Goal: Information Seeking & Learning: Learn about a topic

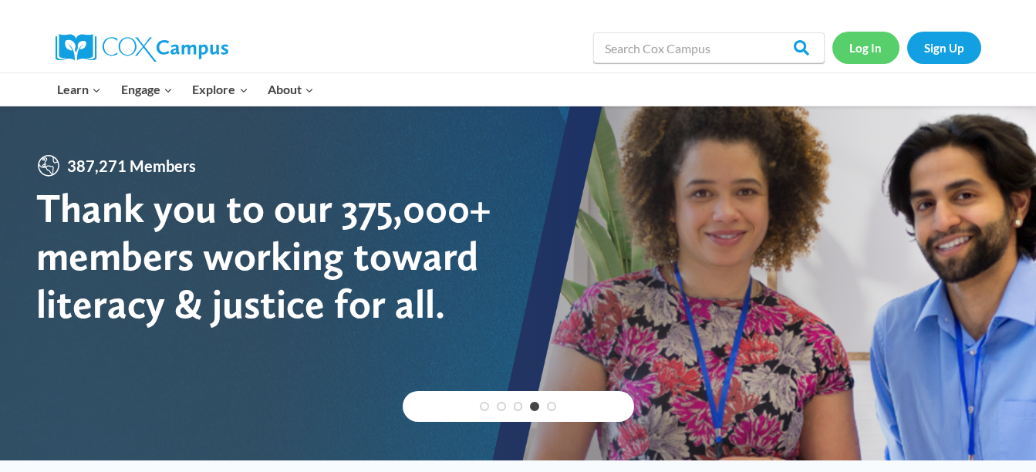
click at [865, 43] on link "Log In" at bounding box center [865, 48] width 67 height 32
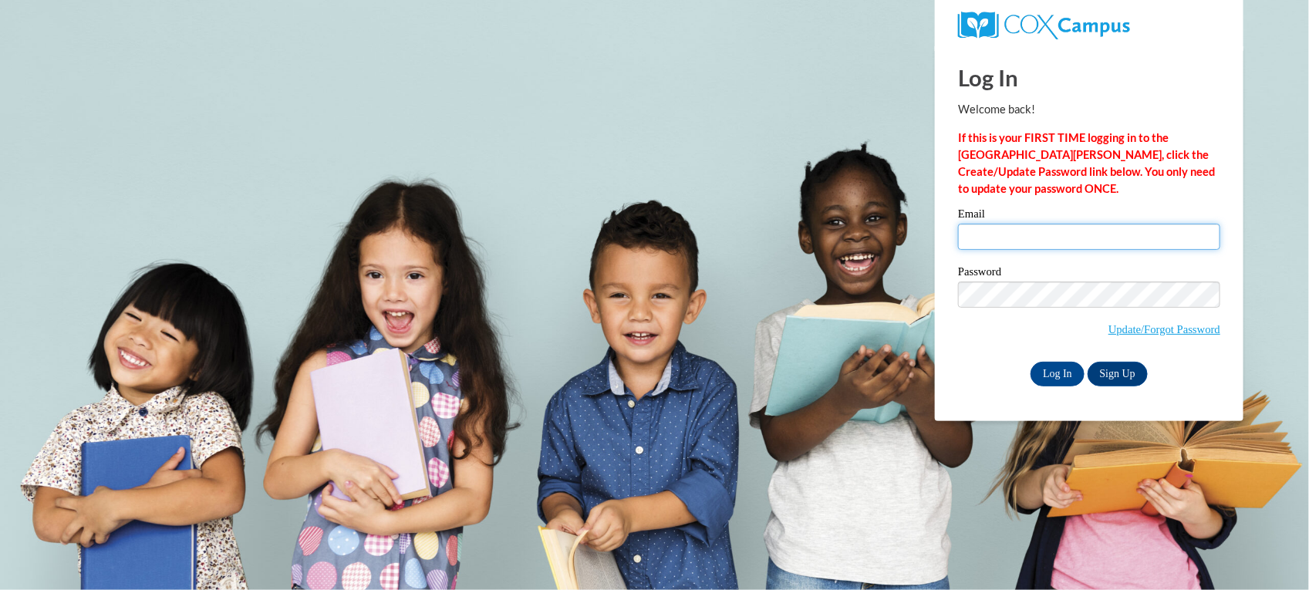
click at [1033, 238] on input "Email" at bounding box center [1089, 237] width 262 height 26
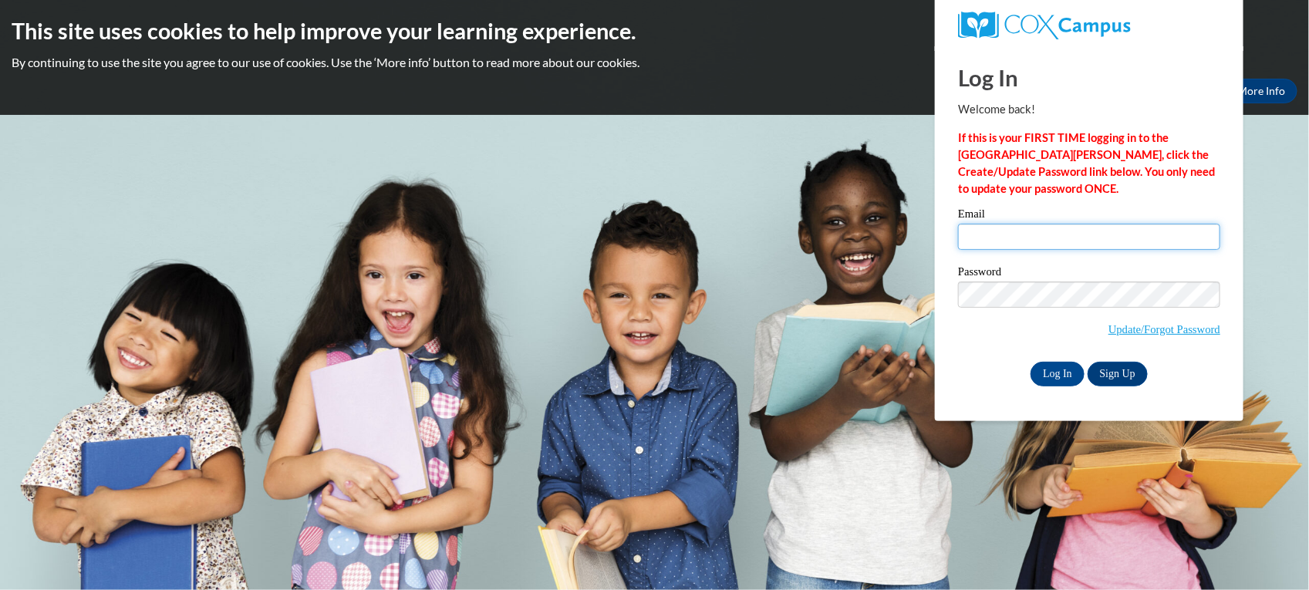
type input "Ashlyn.lepard@kosciuskoschools.com"
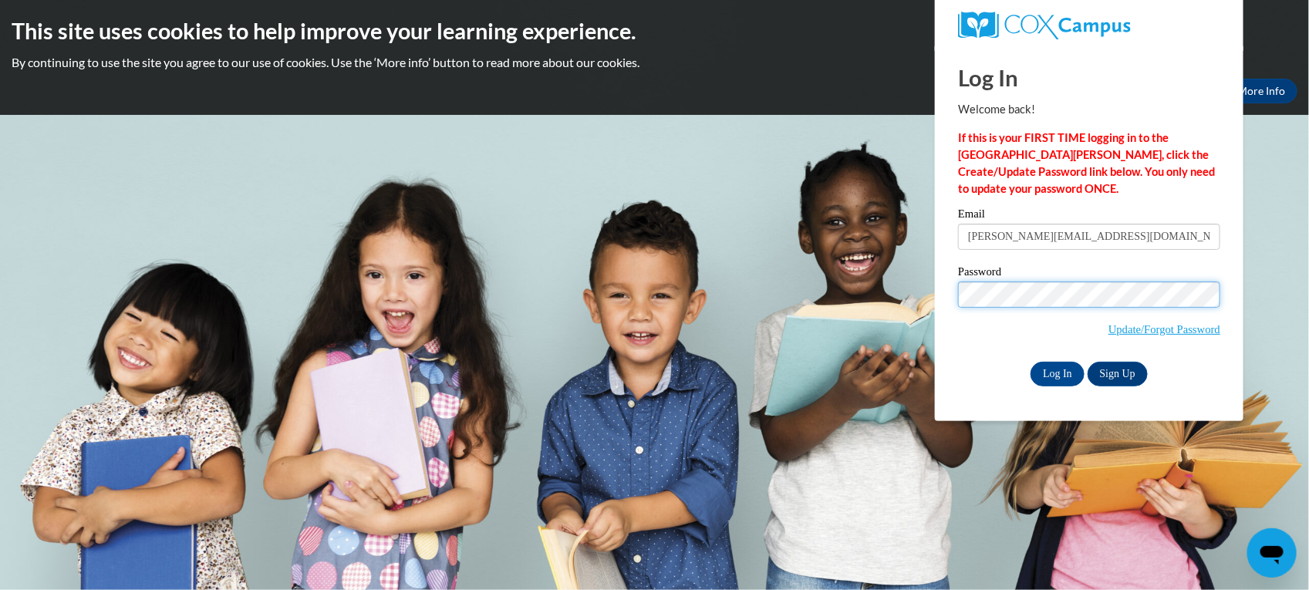
click at [1030, 362] on input "Log In" at bounding box center [1057, 374] width 54 height 25
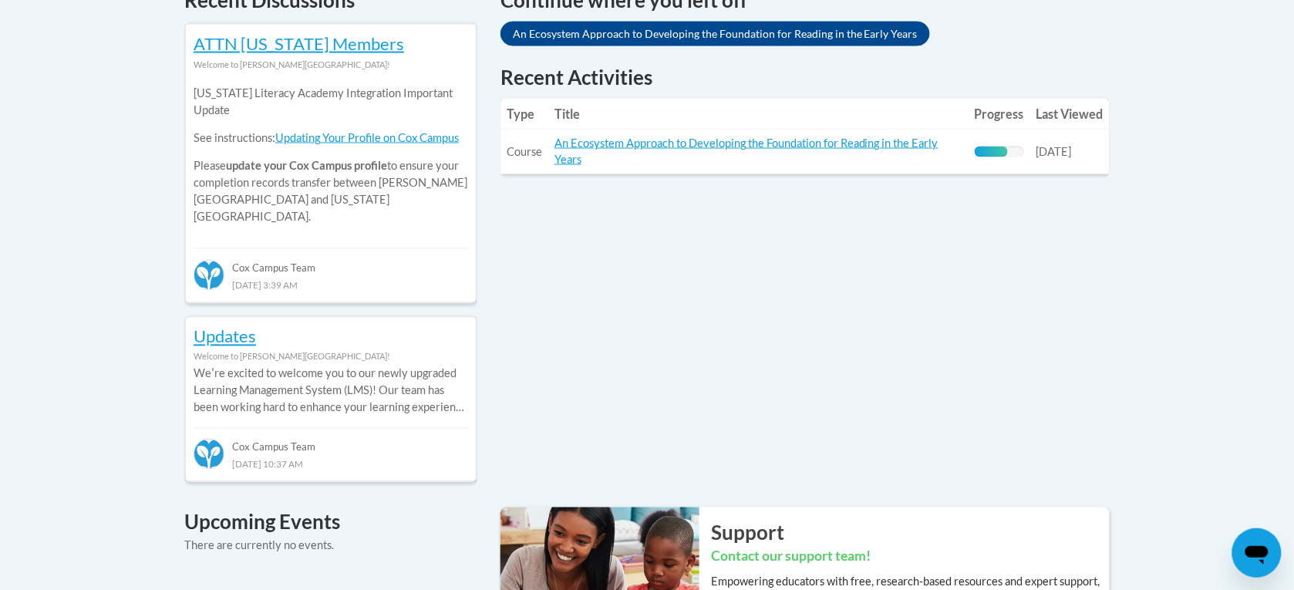
scroll to position [598, 0]
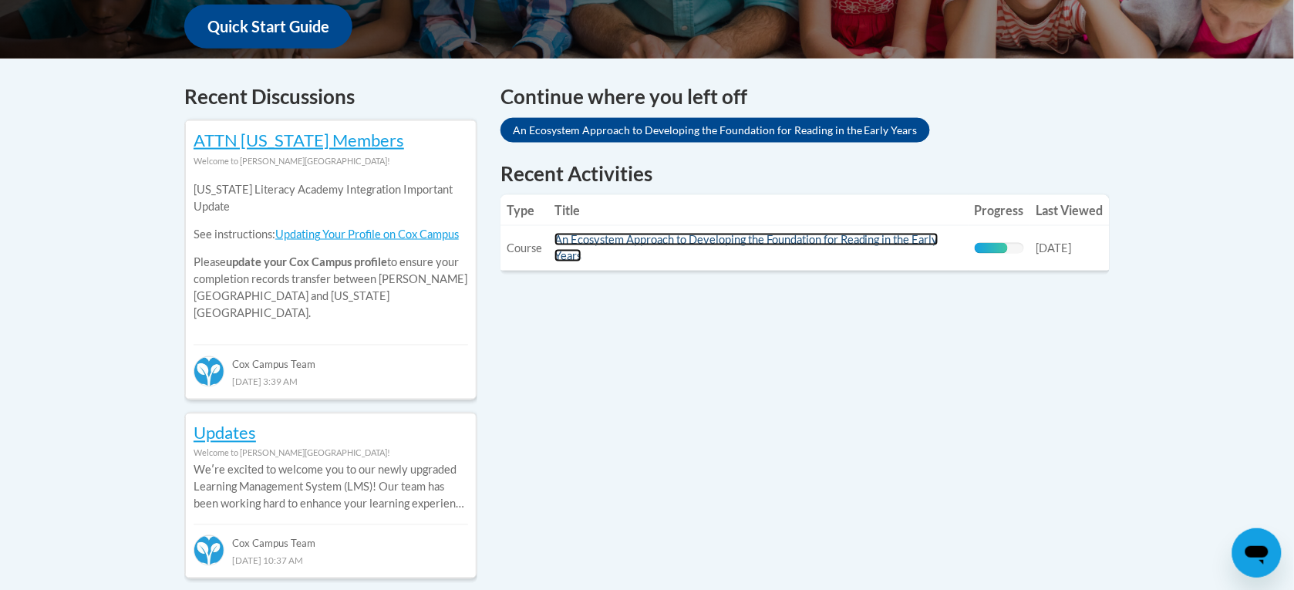
click at [875, 241] on link "An Ecosystem Approach to Developing the Foundation for Reading in the Early Yea…" at bounding box center [746, 247] width 384 height 29
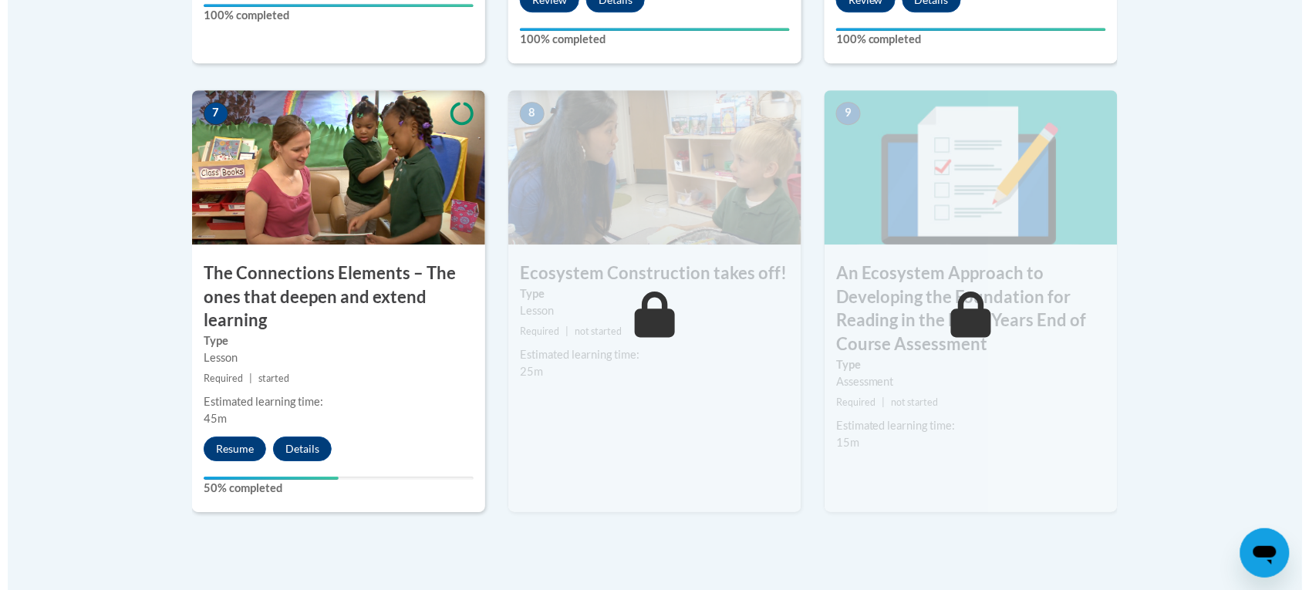
scroll to position [1350, 0]
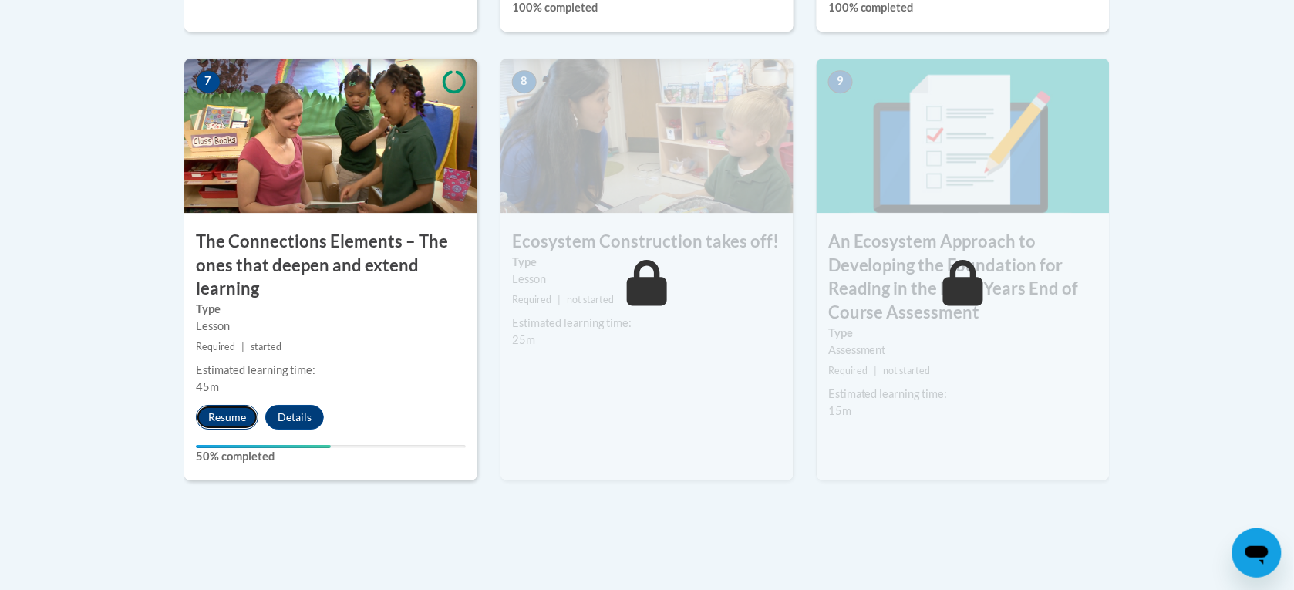
click at [218, 414] on button "Resume" at bounding box center [227, 417] width 62 height 25
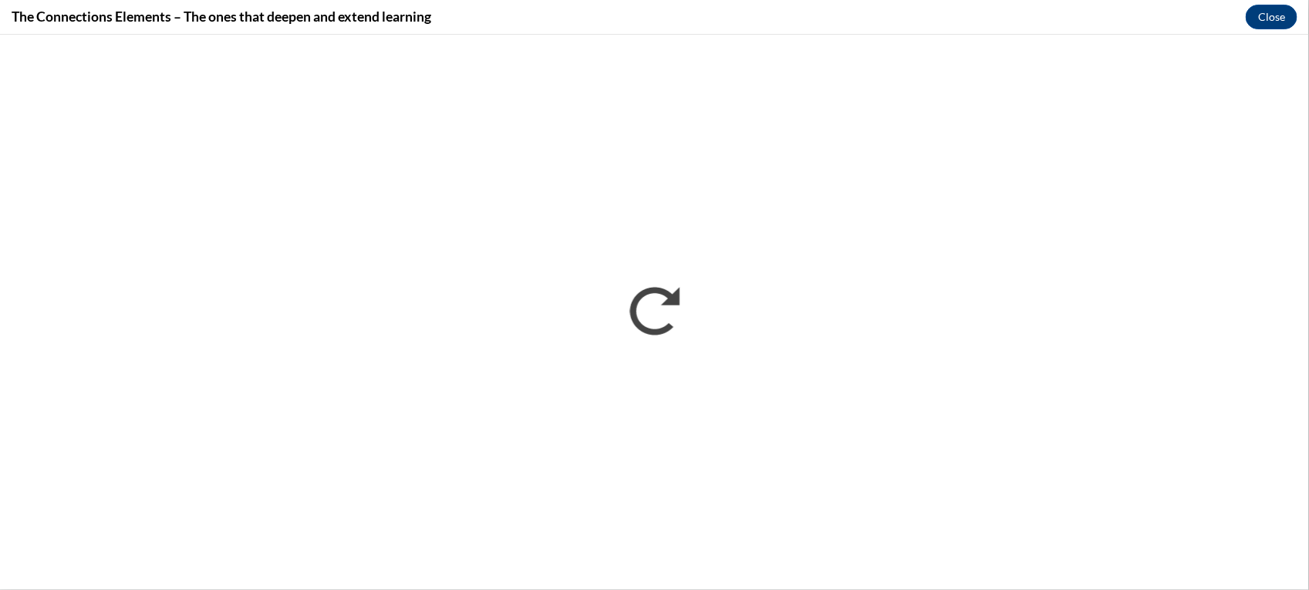
scroll to position [0, 0]
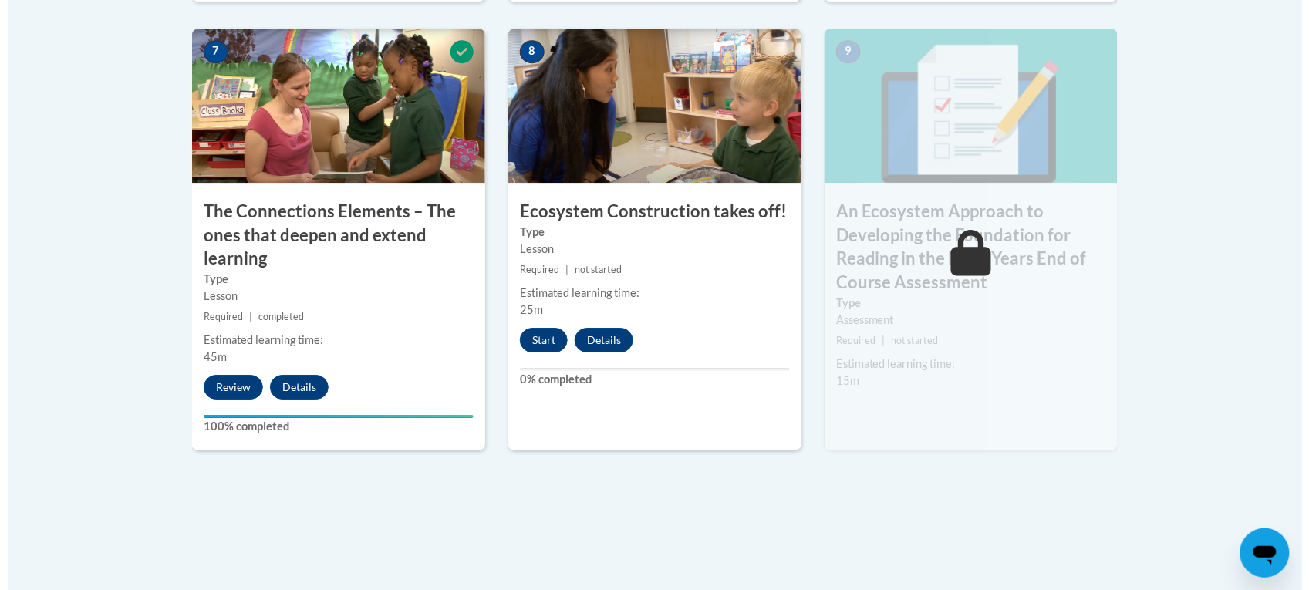
scroll to position [1381, 0]
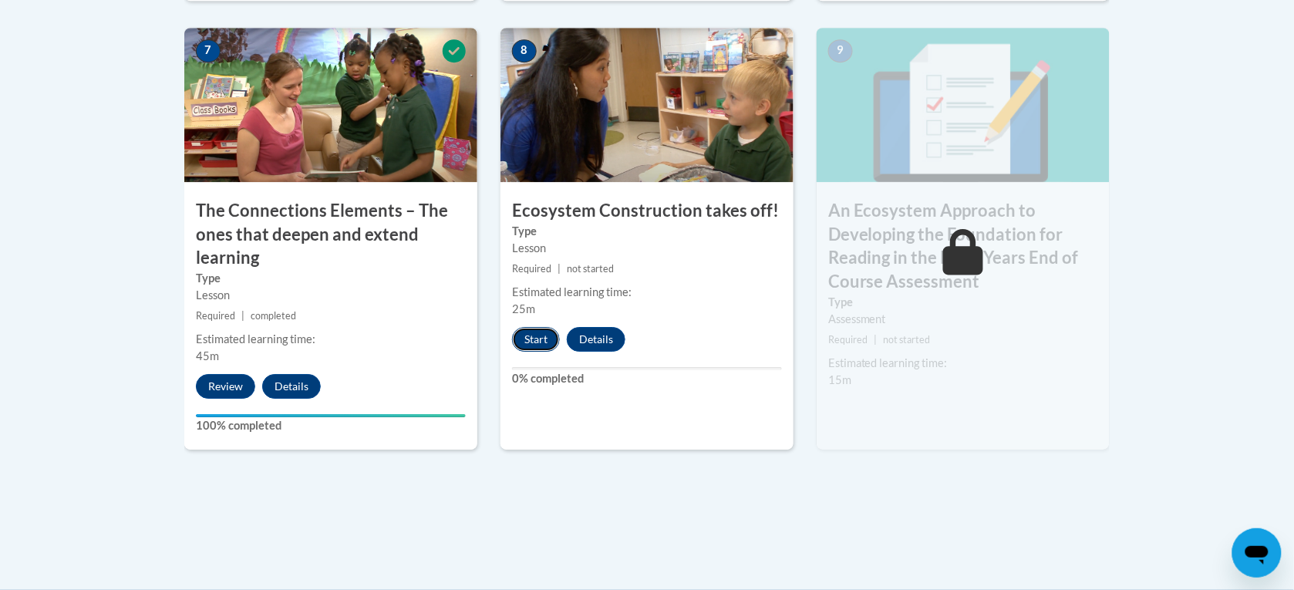
click at [548, 333] on button "Start" at bounding box center [536, 339] width 48 height 25
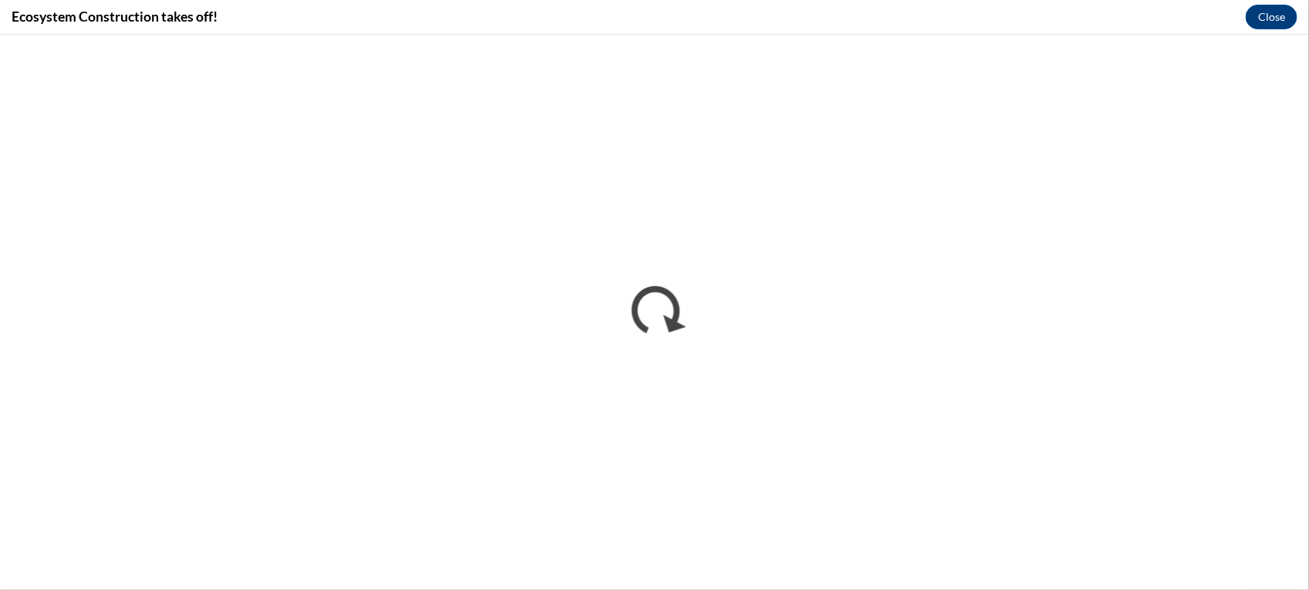
scroll to position [0, 0]
